Goal: Register for event/course

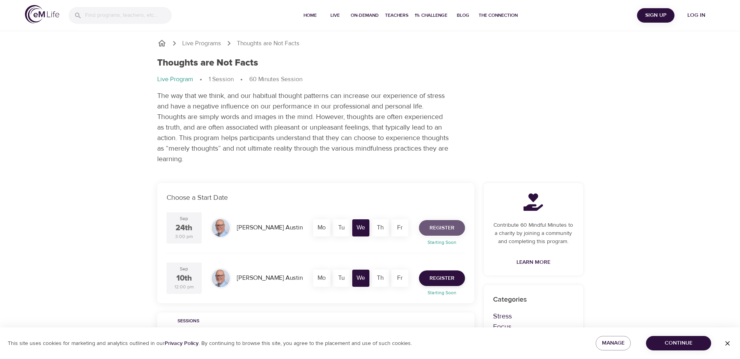
click at [439, 226] on span "Register" at bounding box center [442, 228] width 25 height 10
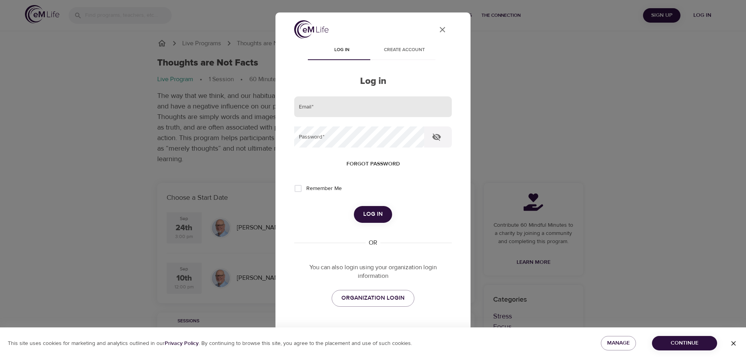
click at [322, 112] on input "email" at bounding box center [373, 106] width 158 height 21
type input "jgill2@metlife.com"
click at [367, 214] on span "Log in" at bounding box center [373, 214] width 20 height 10
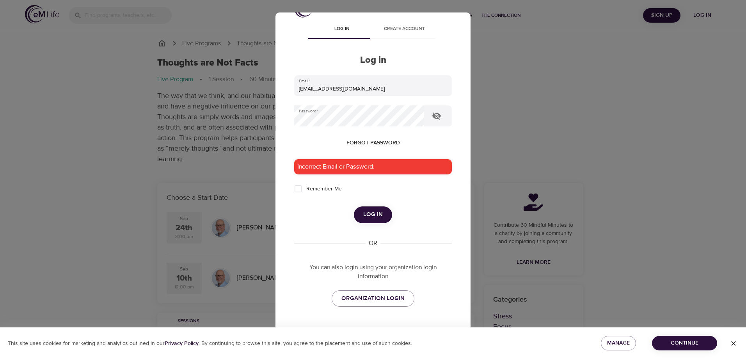
scroll to position [40, 0]
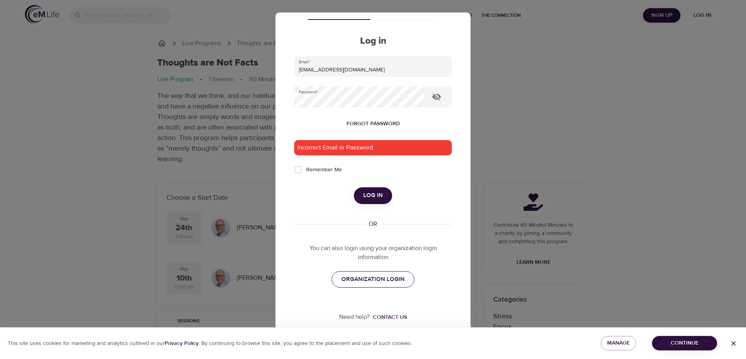
click at [351, 279] on span "ORGANIZATION LOGIN" at bounding box center [372, 279] width 63 height 10
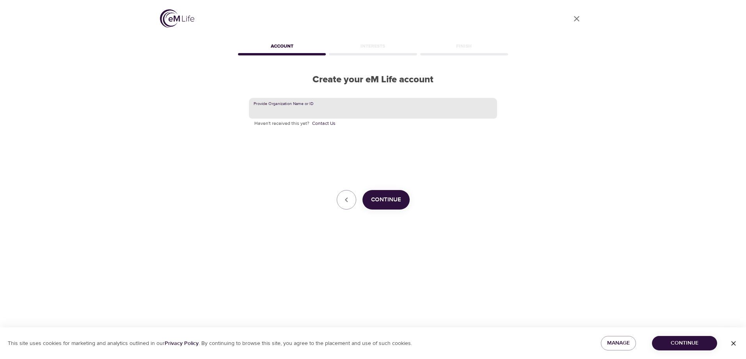
click at [293, 111] on input "text" at bounding box center [373, 108] width 248 height 21
click at [386, 201] on span "Continue" at bounding box center [386, 200] width 30 height 10
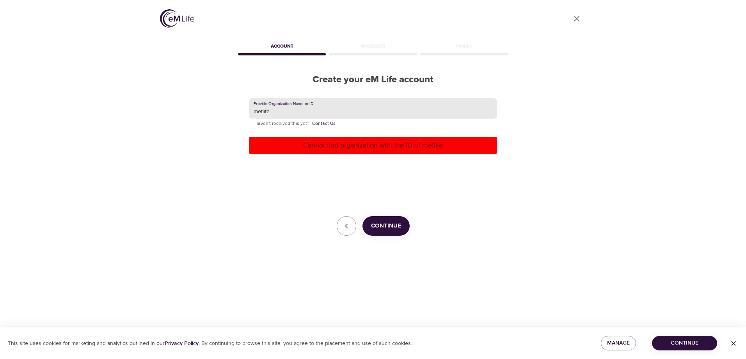
drag, startPoint x: 285, startPoint y: 112, endPoint x: 227, endPoint y: 111, distance: 57.8
click at [227, 111] on div "User Profile Account Interests Finish Create your eM Life account Provide Organ…" at bounding box center [373, 179] width 445 height 359
type input "met"
click at [245, 215] on div "Provide Organization Name or ID met Haven't received this yet? Contact Us Canno…" at bounding box center [372, 166] width 273 height 163
click at [376, 227] on span "Continue" at bounding box center [386, 226] width 30 height 10
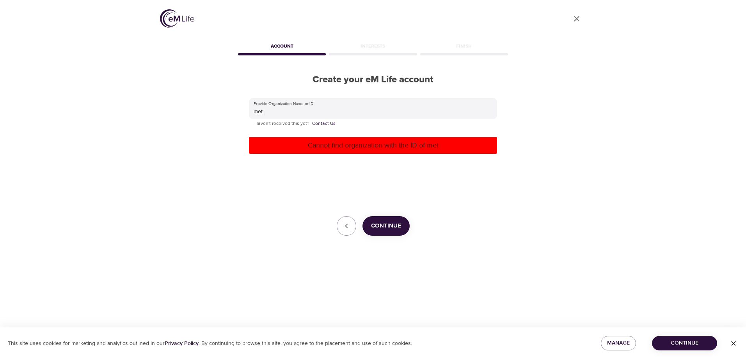
click at [575, 20] on icon "User Profile" at bounding box center [576, 18] width 9 height 9
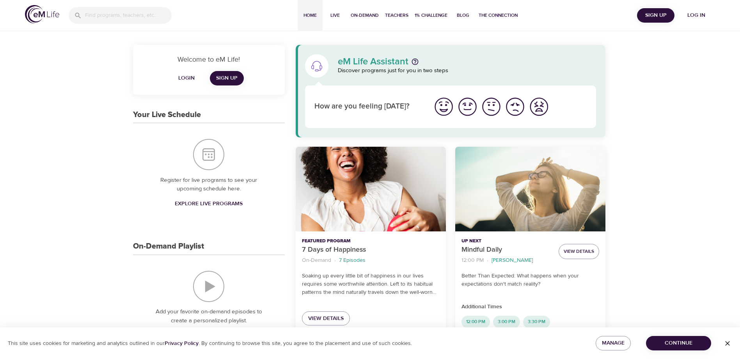
click at [700, 19] on span "Log in" at bounding box center [696, 16] width 31 height 10
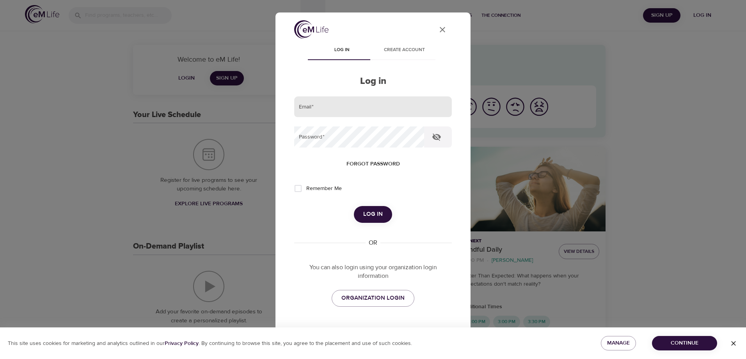
click at [338, 105] on input "email" at bounding box center [373, 106] width 158 height 21
type input "umrunsfl@gmail.com"
click at [372, 113] on input "umrunsfl@gmail.com" at bounding box center [373, 106] width 158 height 21
click at [294, 248] on div "User Profile Log in Create account Log in Email   * umrunsfl@gmail.com Password…" at bounding box center [373, 188] width 176 height 336
click at [367, 162] on span "Forgot password" at bounding box center [373, 164] width 53 height 10
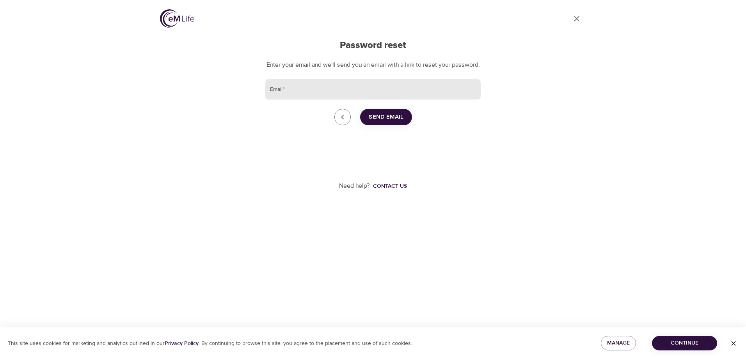
click at [313, 99] on input "Email   *" at bounding box center [372, 89] width 215 height 21
type input "jgill2@metlife.com"
click at [387, 122] on span "Send Email" at bounding box center [386, 117] width 35 height 10
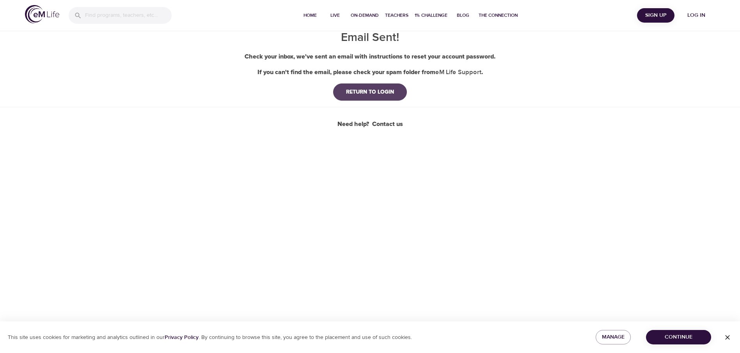
click at [363, 92] on div "RETURN TO LOGIN" at bounding box center [370, 92] width 60 height 8
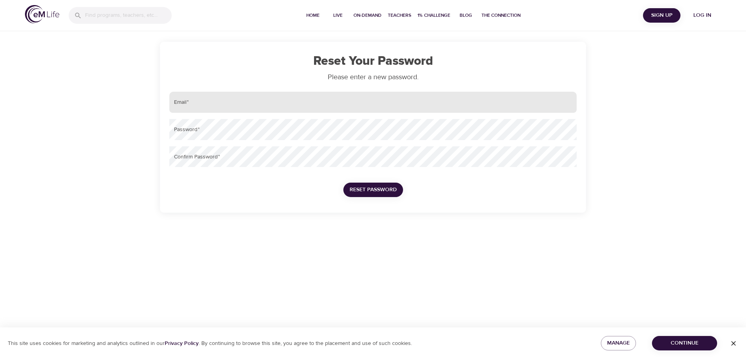
click at [208, 103] on input "email" at bounding box center [372, 102] width 407 height 21
type input "[EMAIL_ADDRESS][DOMAIN_NAME]"
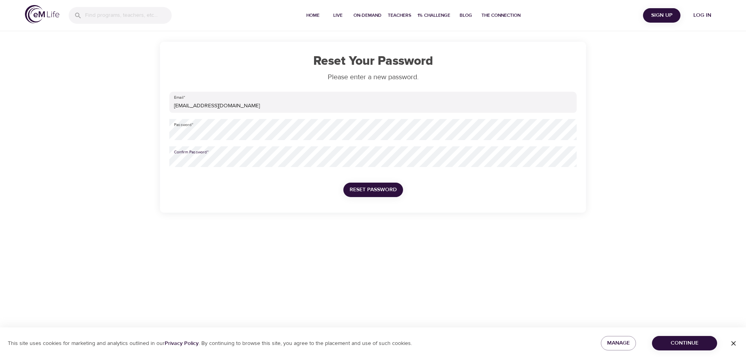
click at [363, 189] on span "Reset Password" at bounding box center [373, 190] width 47 height 10
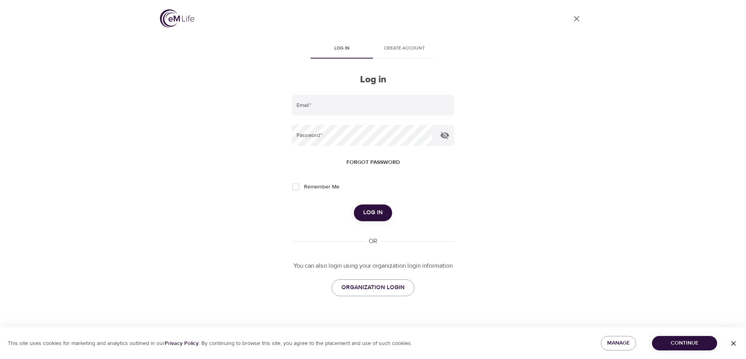
type input "jgill2@metlife.com"
click at [366, 211] on span "Log in" at bounding box center [373, 213] width 20 height 10
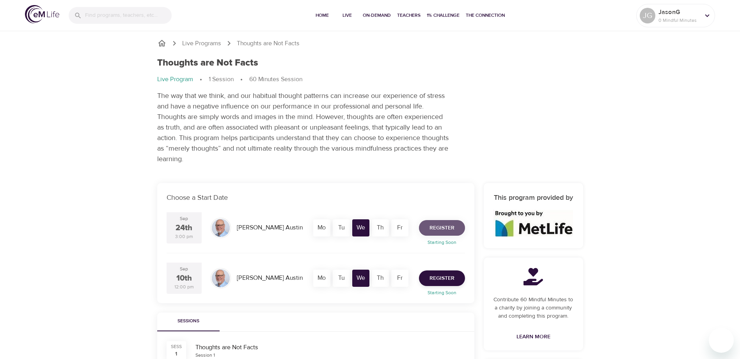
click at [448, 230] on span "Register" at bounding box center [442, 228] width 25 height 10
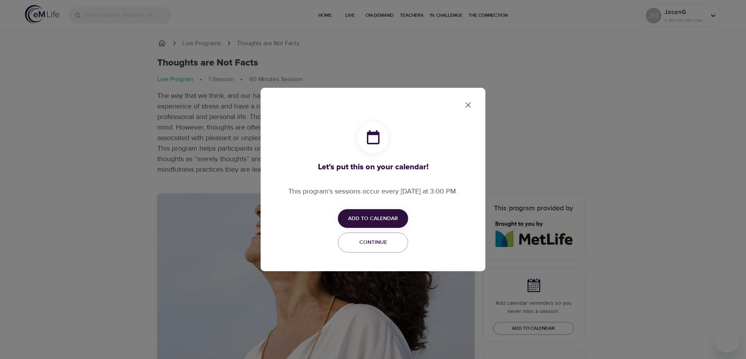
checkbox input "true"
click at [379, 217] on span "Add to Calendar" at bounding box center [373, 219] width 50 height 10
click at [380, 248] on span "Outlook" at bounding box center [378, 249] width 24 height 11
click at [466, 107] on div at bounding box center [373, 179] width 746 height 359
click at [464, 99] on button "close" at bounding box center [468, 105] width 19 height 19
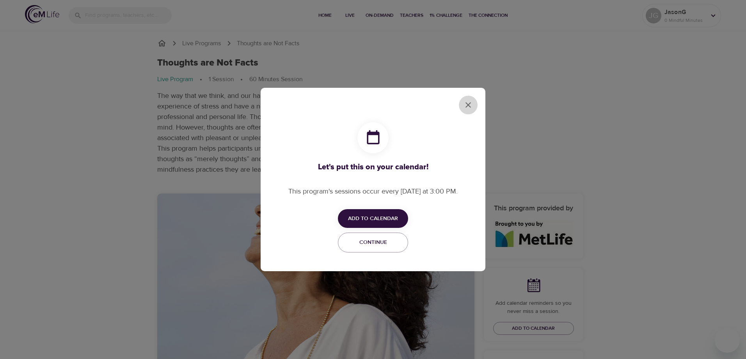
click at [471, 106] on icon "close" at bounding box center [468, 104] width 9 height 9
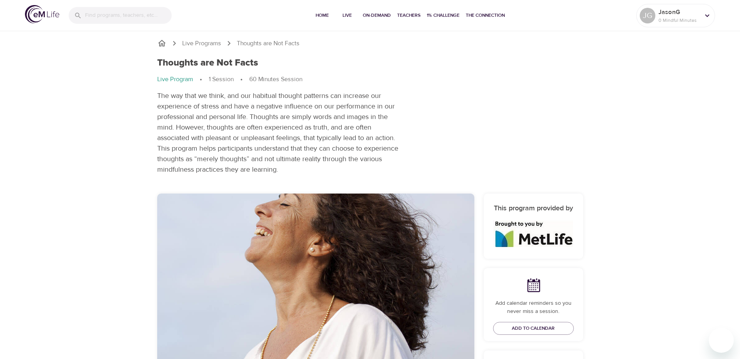
click at [177, 142] on p "The way that we think, and our habitual thought patterns can increase our exper…" at bounding box center [279, 133] width 245 height 84
